Goal: Information Seeking & Learning: Find specific fact

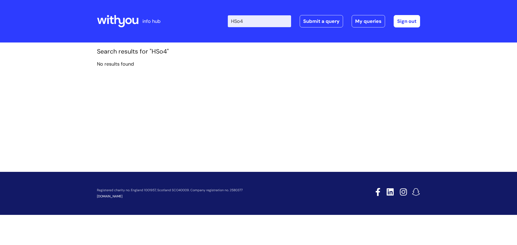
click at [263, 23] on input "HSo4" at bounding box center [259, 21] width 63 height 12
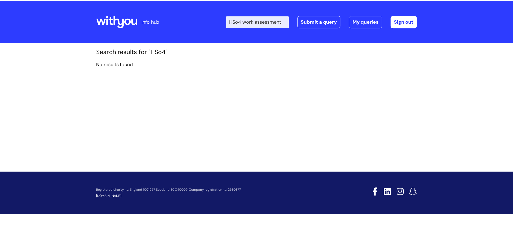
scroll to position [0, 2]
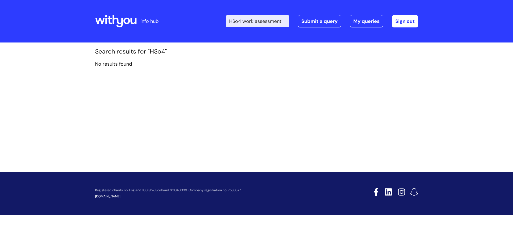
type input "HSo4 work assessment"
click button "Search" at bounding box center [0, 0] width 0 height 0
